Goal: Information Seeking & Learning: Learn about a topic

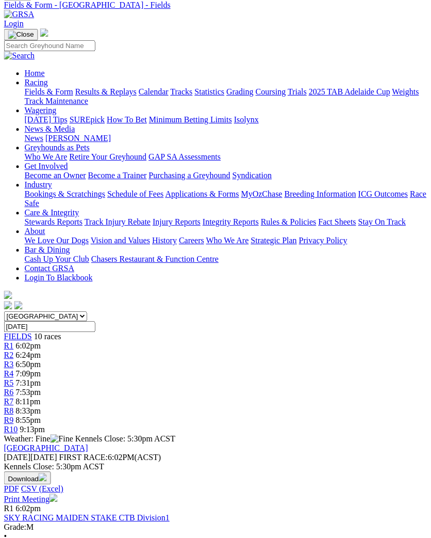
scroll to position [0, 8]
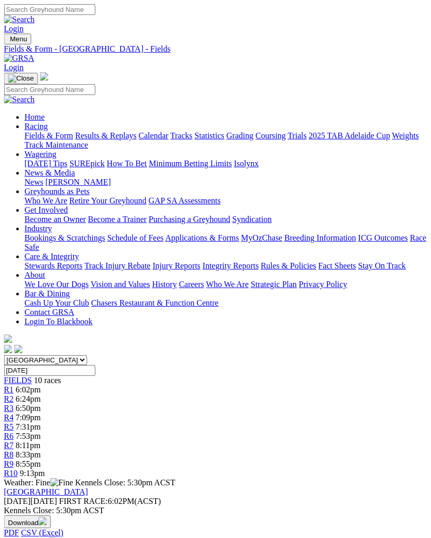
click at [8, 41] on img "Toggle navigation" at bounding box center [8, 41] width 0 height 0
click at [78, 261] on link "Care & Integrity" at bounding box center [52, 256] width 55 height 9
click at [153, 261] on link "Injury Reports" at bounding box center [177, 265] width 48 height 9
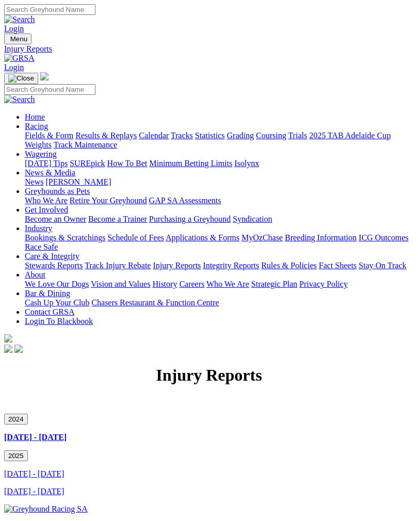
click at [44, 487] on link "[DATE] - [DATE]" at bounding box center [34, 491] width 60 height 9
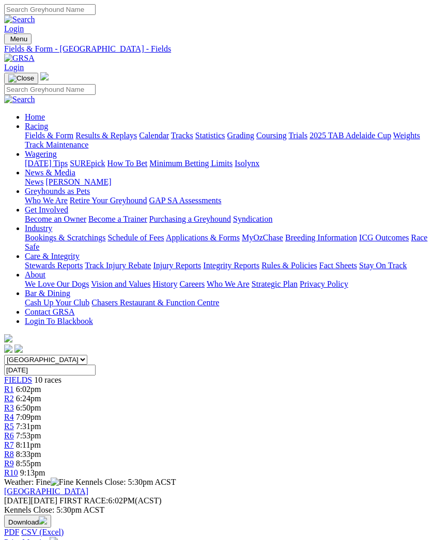
scroll to position [0, 8]
click at [8, 41] on img "Toggle navigation" at bounding box center [8, 41] width 0 height 0
click at [75, 261] on link "Care & Integrity" at bounding box center [52, 256] width 55 height 9
click at [203, 270] on link "Integrity Reports" at bounding box center [231, 265] width 56 height 9
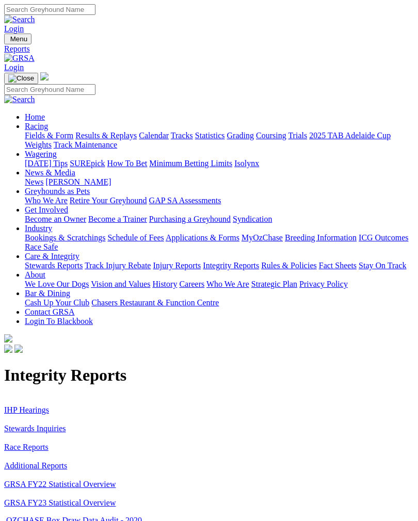
click at [28, 406] on link "IHP Hearings" at bounding box center [26, 410] width 45 height 9
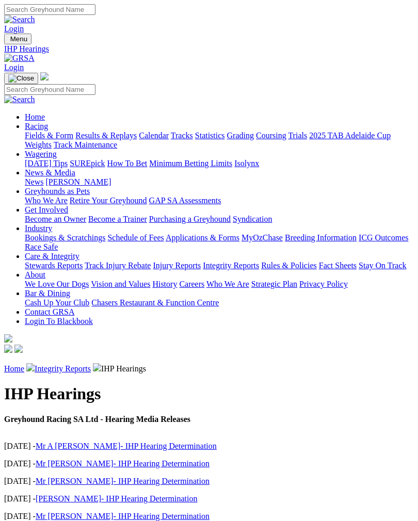
click at [68, 364] on link "Integrity Reports" at bounding box center [63, 368] width 56 height 9
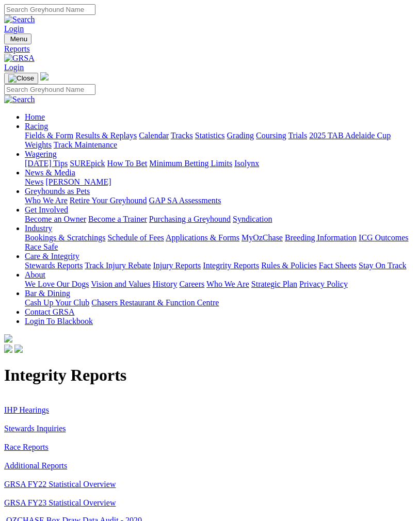
click at [19, 406] on link "IHP Hearings" at bounding box center [26, 410] width 45 height 9
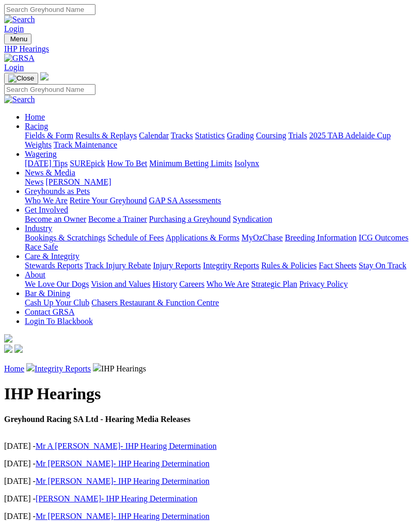
click at [66, 364] on link "Integrity Reports" at bounding box center [63, 368] width 56 height 9
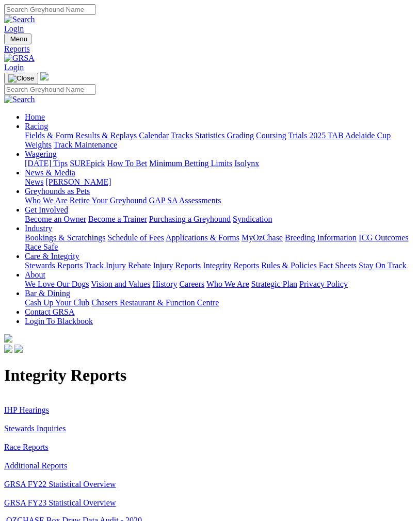
click at [25, 424] on link "Stewards Inquiries" at bounding box center [35, 428] width 62 height 9
